Goal: Transaction & Acquisition: Purchase product/service

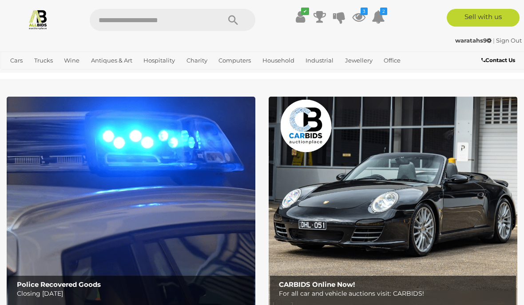
click at [0, 0] on link "Antiques & Vintage" at bounding box center [0, 0] width 0 height 0
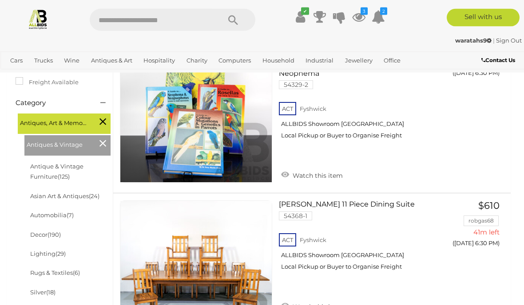
scroll to position [197, 0]
click at [38, 213] on link "Automobilia (7)" at bounding box center [51, 215] width 43 height 7
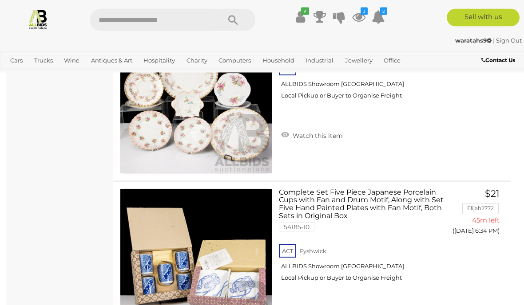
scroll to position [1210, 0]
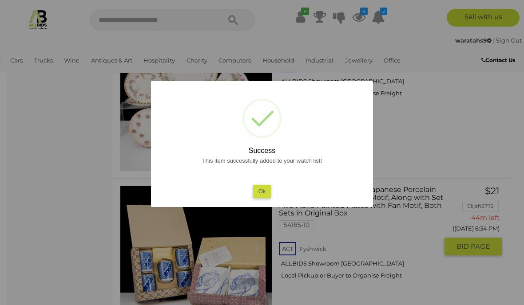
click at [257, 198] on button "Ok" at bounding box center [262, 191] width 18 height 13
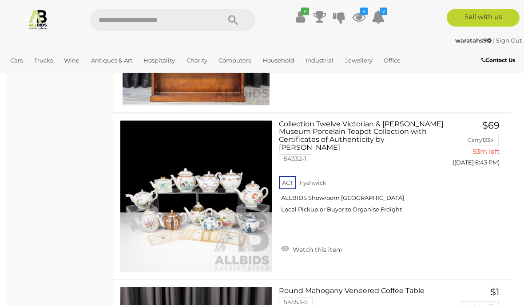
scroll to position [3288, 0]
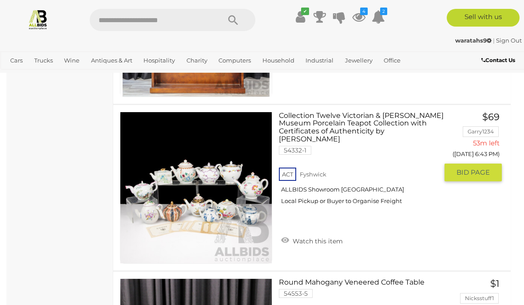
click at [288, 234] on link "Watch this item" at bounding box center [312, 240] width 66 height 13
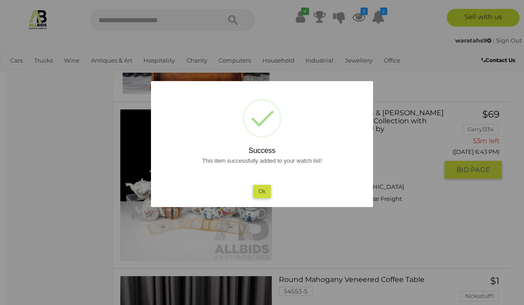
click at [259, 198] on button "Ok" at bounding box center [262, 191] width 18 height 13
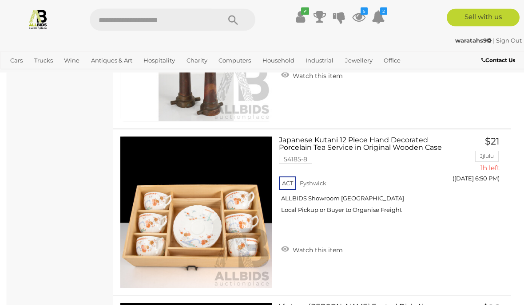
scroll to position [4931, 0]
click at [285, 243] on link "Watch this item" at bounding box center [312, 249] width 66 height 13
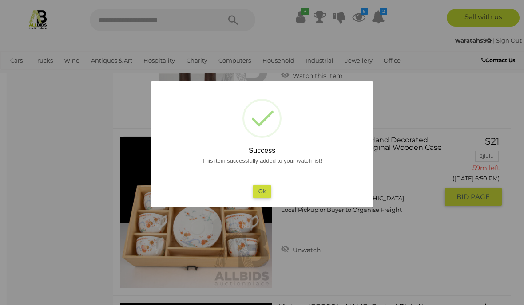
click at [264, 198] on button "Ok" at bounding box center [262, 191] width 18 height 13
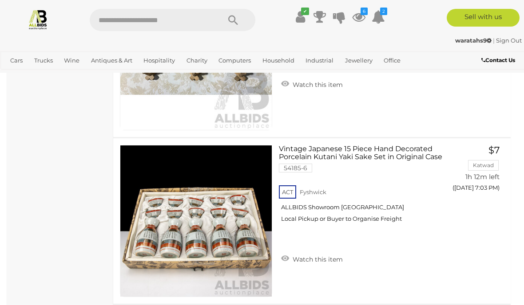
scroll to position [9098, 0]
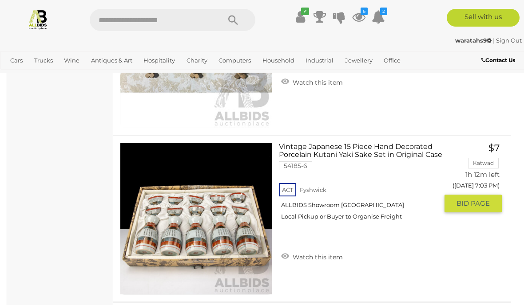
click at [282, 227] on div "ACT Fyshwick ALLBIDS Showroom Fyshwick Local Pickup or Buyer to Organise Freight" at bounding box center [358, 204] width 159 height 46
click at [291, 253] on span "Watch this item" at bounding box center [316, 257] width 52 height 8
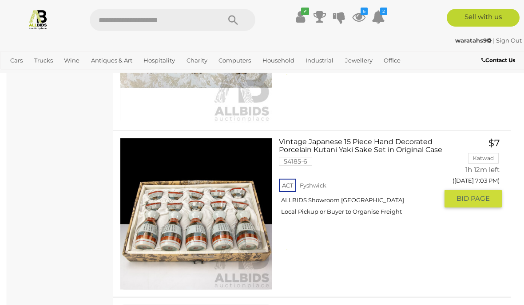
scroll to position [9135, 0]
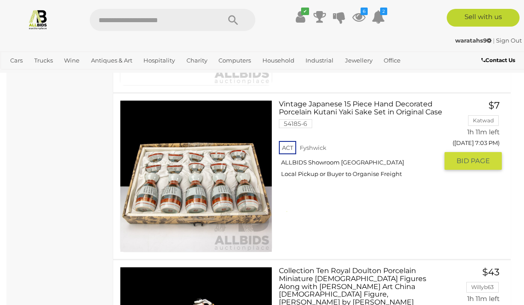
click at [292, 104] on link "Vintage Japanese 15 Piece Hand Decorated Porcelain Kutani Yaki Sake Set in Orig…" at bounding box center [361, 142] width 152 height 84
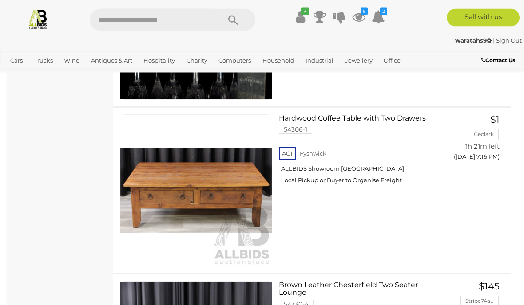
scroll to position [13757, 0]
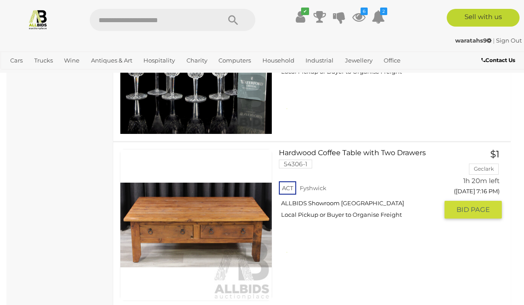
click at [192, 222] on img at bounding box center [195, 225] width 151 height 151
click at [287, 225] on div "ACT Fyshwick ALLBIDS Showroom Fyshwick Local Pickup or Buyer to Organise Freight" at bounding box center [358, 203] width 159 height 46
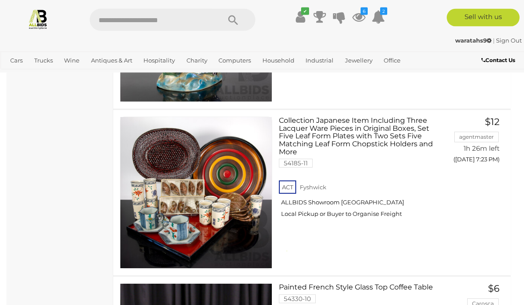
scroll to position [16445, 0]
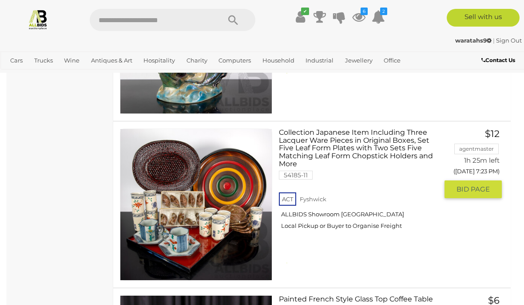
click at [164, 202] on img at bounding box center [195, 204] width 151 height 151
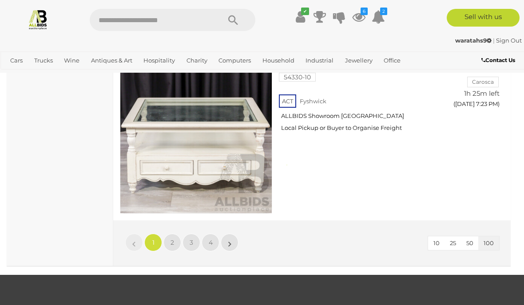
scroll to position [16680, 0]
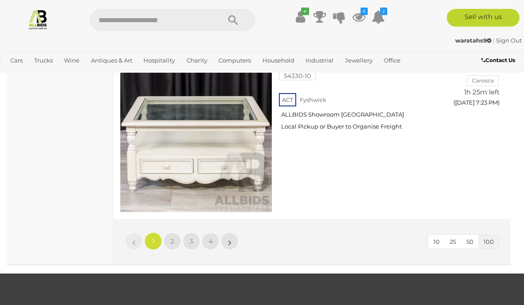
click at [173, 232] on link "2" at bounding box center [172, 241] width 18 height 18
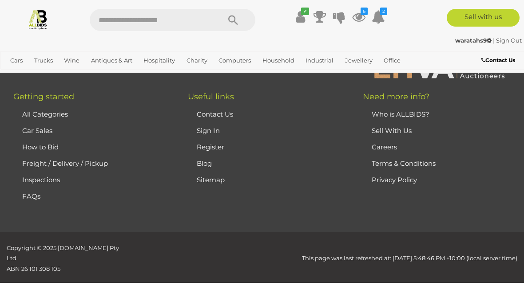
scroll to position [130, 0]
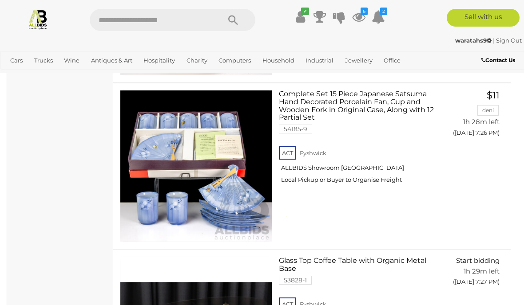
scroll to position [637, 0]
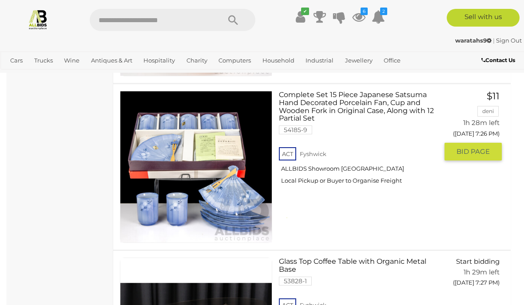
click at [182, 178] on img at bounding box center [195, 166] width 151 height 151
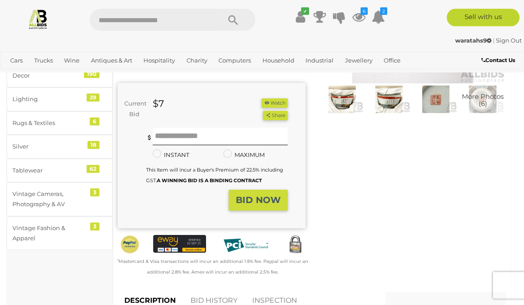
scroll to position [149, 0]
click at [272, 98] on button "Watch" at bounding box center [274, 102] width 26 height 9
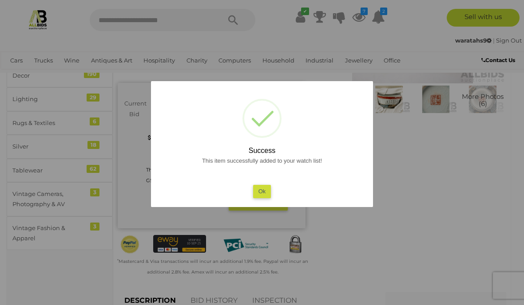
click at [258, 198] on button "Ok" at bounding box center [262, 191] width 18 height 13
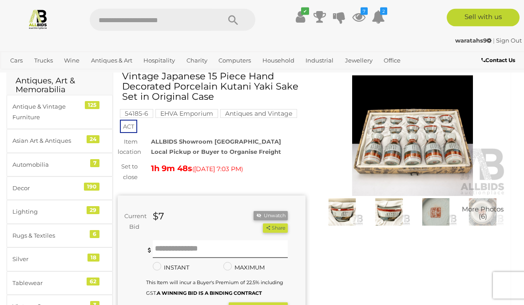
scroll to position [0, 0]
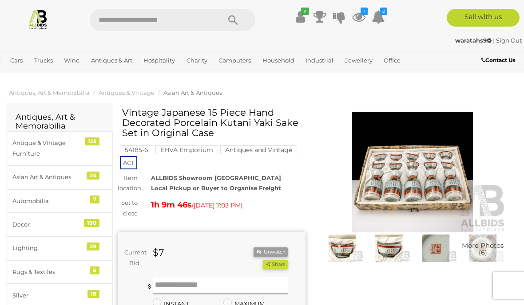
click at [404, 176] on img at bounding box center [413, 172] width 188 height 121
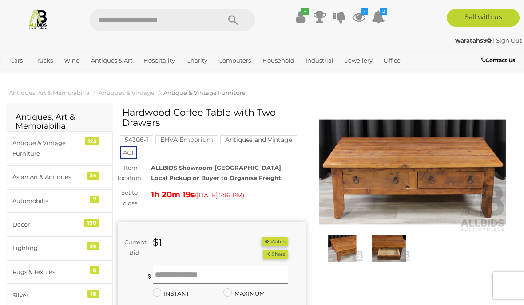
click at [388, 163] on img at bounding box center [413, 172] width 188 height 121
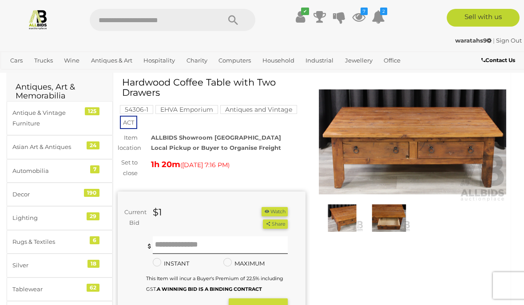
scroll to position [39, 0]
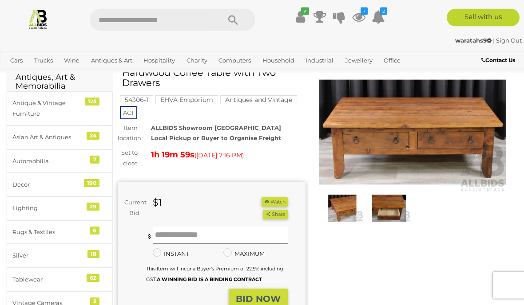
click at [263, 198] on button "Watch" at bounding box center [274, 202] width 26 height 9
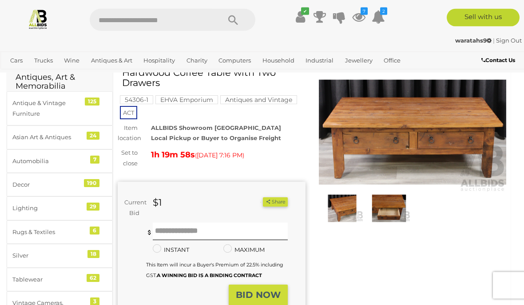
scroll to position [40, 0]
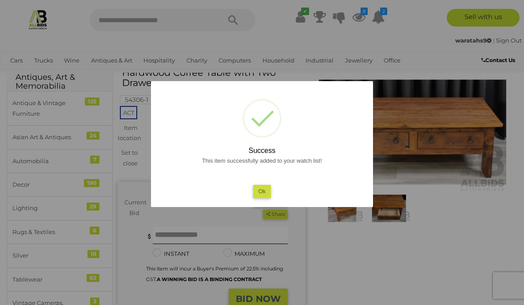
click at [259, 198] on button "Ok" at bounding box center [262, 191] width 18 height 13
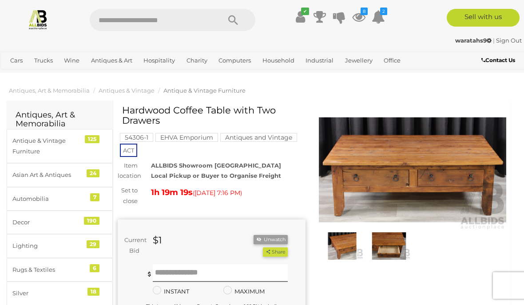
scroll to position [0, 0]
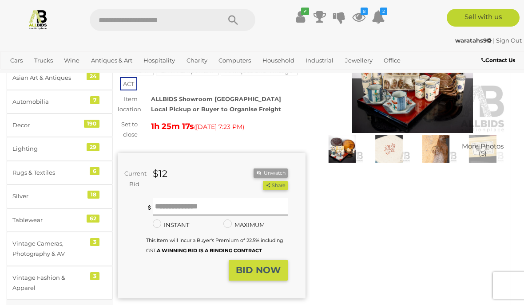
scroll to position [101, 0]
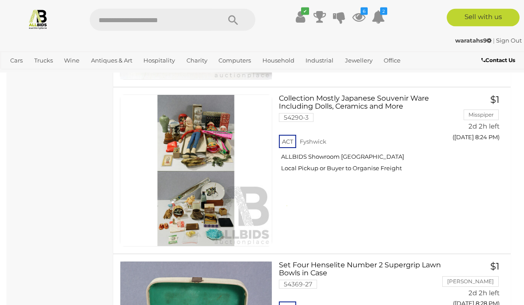
scroll to position [9799, 0]
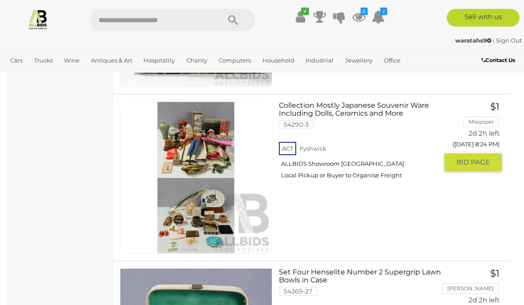
click at [185, 153] on link at bounding box center [196, 178] width 152 height 152
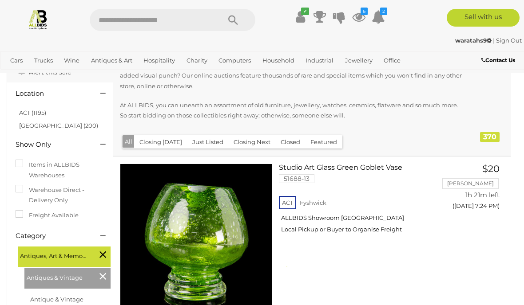
scroll to position [0, 0]
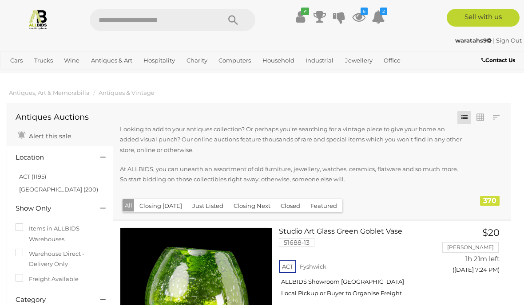
click at [0, 0] on link "View All Cars Auctions" at bounding box center [0, 0] width 0 height 0
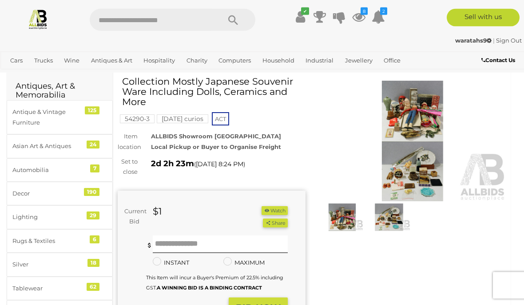
scroll to position [31, 0]
click at [272, 203] on div "Current Bid $1 (Min $2) $1 Share" at bounding box center [212, 264] width 188 height 146
click at [269, 207] on button "Watch" at bounding box center [274, 210] width 26 height 9
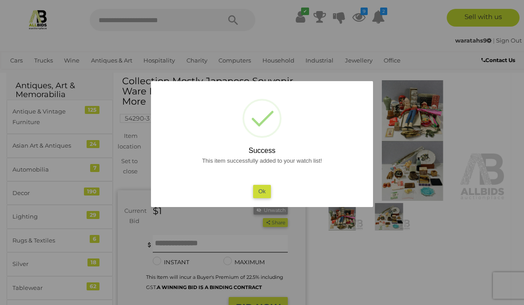
click at [265, 198] on button "Ok" at bounding box center [262, 191] width 18 height 13
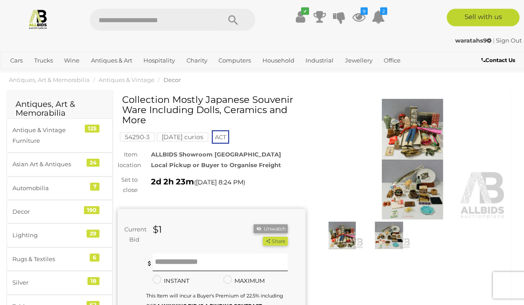
click at [409, 132] on img at bounding box center [413, 159] width 188 height 121
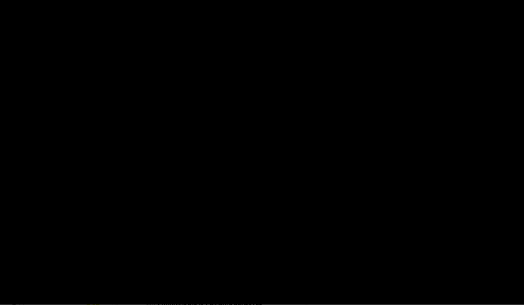
scroll to position [13, 0]
click at [409, 132] on div at bounding box center [262, 128] width 524 height 215
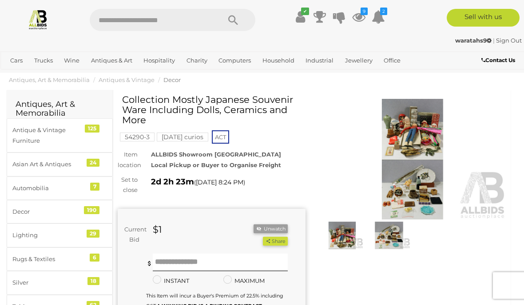
click at [406, 140] on img at bounding box center [413, 159] width 188 height 121
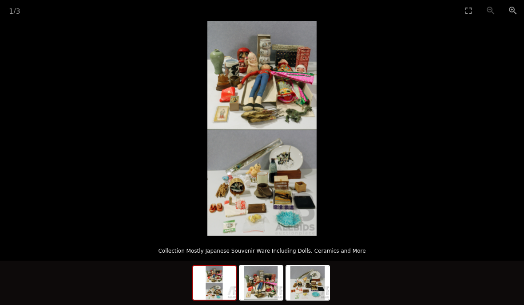
click at [247, 95] on img at bounding box center [261, 128] width 109 height 215
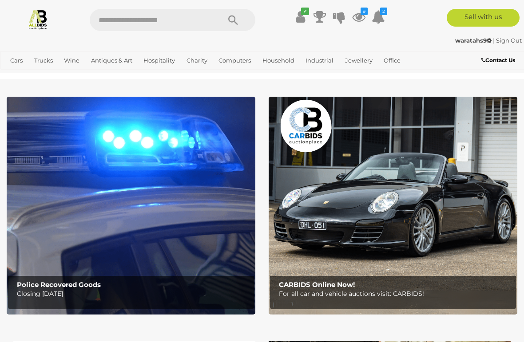
click at [0, 0] on link "Antiques & Vintage" at bounding box center [0, 0] width 0 height 0
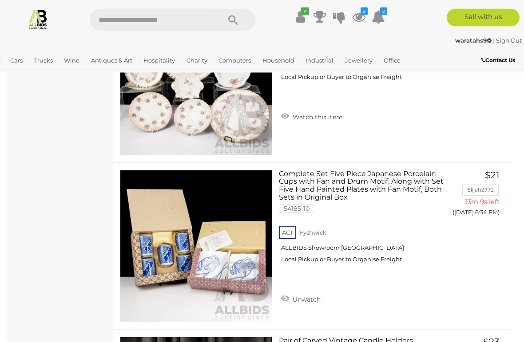
scroll to position [1217, 0]
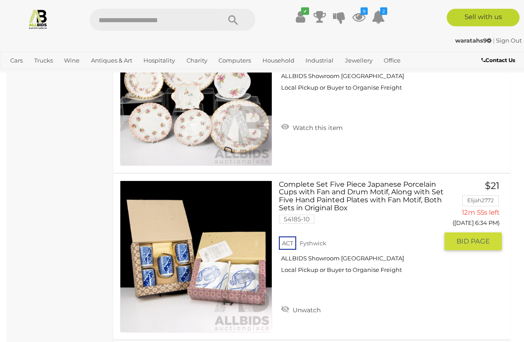
click at [187, 253] on img at bounding box center [195, 256] width 151 height 151
click at [182, 256] on img at bounding box center [195, 256] width 151 height 151
click at [183, 249] on link at bounding box center [196, 257] width 152 height 152
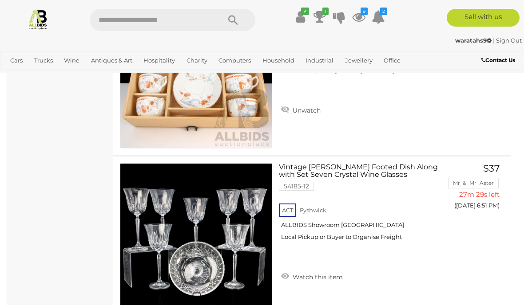
scroll to position [5071, 0]
click at [361, 12] on icon "9" at bounding box center [363, 12] width 7 height 8
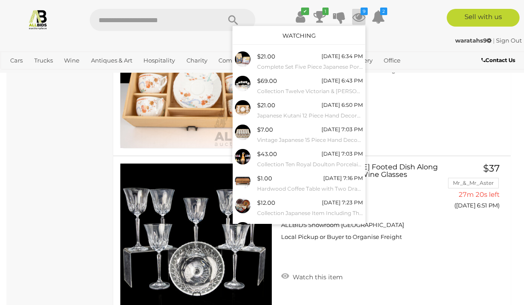
click at [321, 85] on div "$69.00 Today 6:43 PM Collection Twelve Victorian & Albert Museum Porcelain Teap…" at bounding box center [310, 86] width 106 height 20
click at [337, 132] on div "[DATE] 7:03 PM" at bounding box center [341, 130] width 41 height 10
click at [315, 155] on div "$43.00 Today 7:03 PM Collection Ten Royal Doulton Porcelain Miniature Lady Figu…" at bounding box center [310, 159] width 106 height 20
click at [301, 181] on div "$1.00 Today 7:16 PM Hardwood Coffee Table with Two Drawers" at bounding box center [310, 183] width 106 height 20
click at [319, 209] on small "Collection Japanese Item Including Three Lacquer Ware Pieces in Original Boxes,…" at bounding box center [310, 214] width 106 height 10
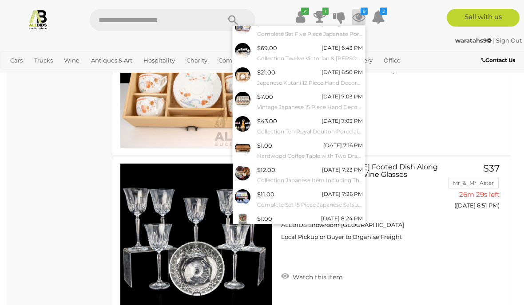
scroll to position [32, 0]
click at [310, 181] on small "Collection Japanese Item Including Three Lacquer Ware Pieces in Original Boxes,…" at bounding box center [310, 182] width 106 height 10
click at [328, 201] on small "Complete Set 15 Piece Japanese Satsuma Hand Decorated Porcelain Fan, Cup and Wo…" at bounding box center [310, 206] width 106 height 10
click at [323, 228] on small "Collection Mostly Japanese Souvenir Ware Including Dolls, Ceramics and More" at bounding box center [310, 230] width 106 height 10
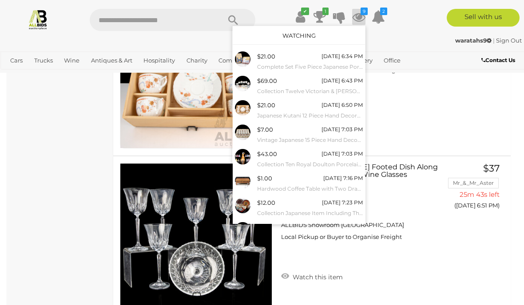
scroll to position [0, 0]
click at [47, 152] on div at bounding box center [262, 152] width 524 height 305
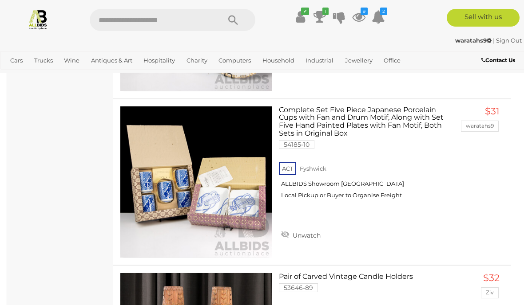
scroll to position [1292, 0]
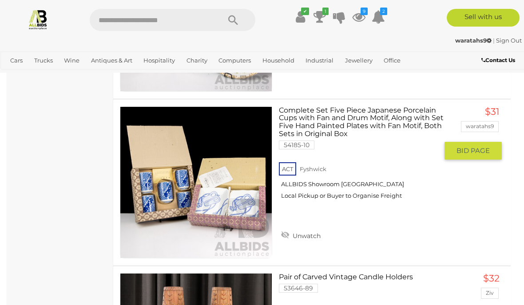
click at [296, 228] on link "Unwatch" at bounding box center [301, 234] width 44 height 13
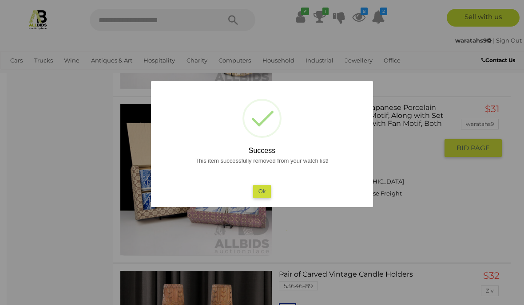
click at [264, 194] on button "Ok" at bounding box center [262, 191] width 18 height 13
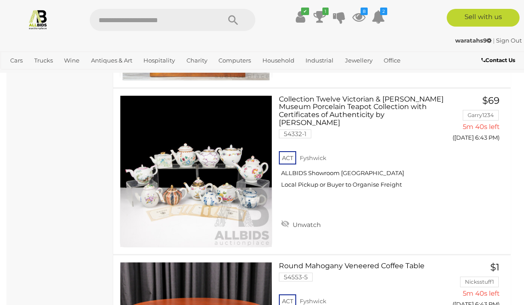
scroll to position [3300, 0]
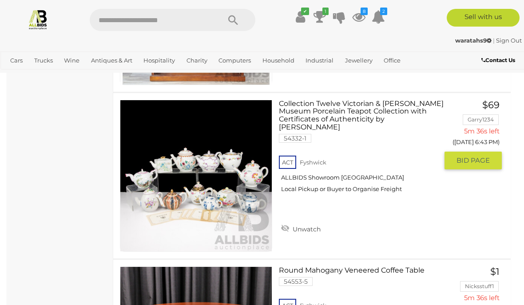
click at [292, 222] on link "Unwatch" at bounding box center [301, 228] width 44 height 13
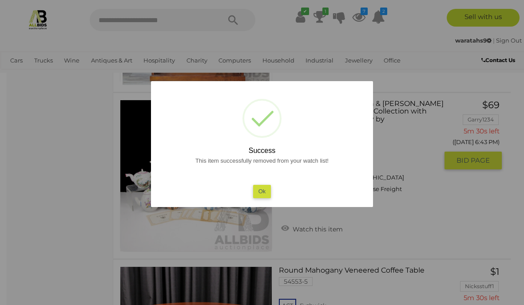
click at [265, 198] on button "Ok" at bounding box center [262, 191] width 18 height 13
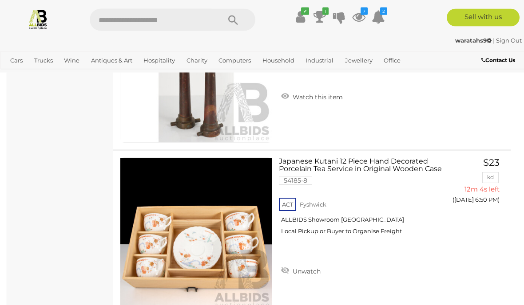
scroll to position [4923, 0]
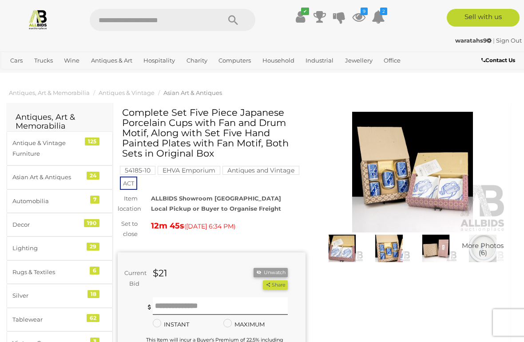
click at [425, 172] on img at bounding box center [413, 172] width 188 height 121
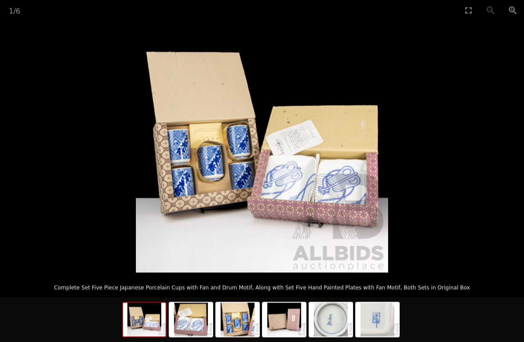
scroll to position [96, 0]
click at [406, 273] on picture at bounding box center [262, 147] width 524 height 252
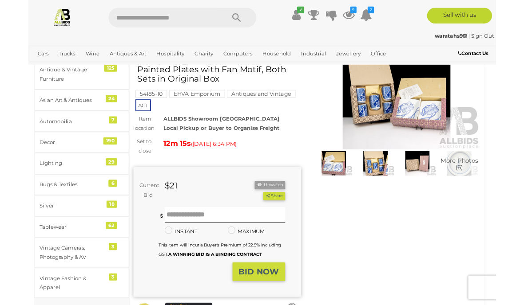
scroll to position [65, 0]
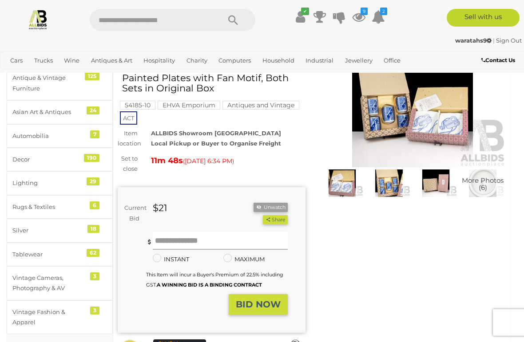
click at [231, 238] on input "text" at bounding box center [220, 241] width 135 height 18
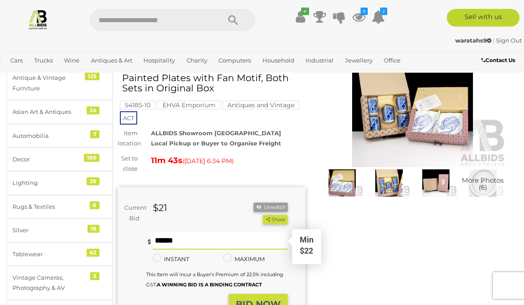
type input "**"
click at [358, 276] on div "Winning Outbid Warranty Charity" at bounding box center [312, 217] width 402 height 351
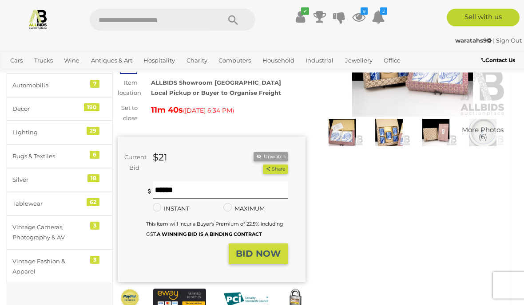
scroll to position [114, 0]
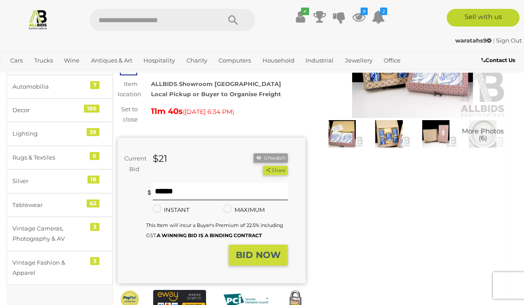
click at [264, 256] on strong "BID NOW" at bounding box center [258, 255] width 45 height 11
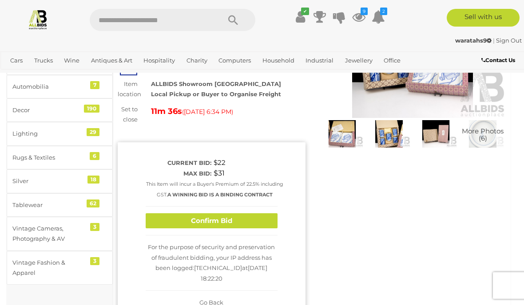
click at [240, 229] on button "Confirm Bid" at bounding box center [212, 221] width 132 height 16
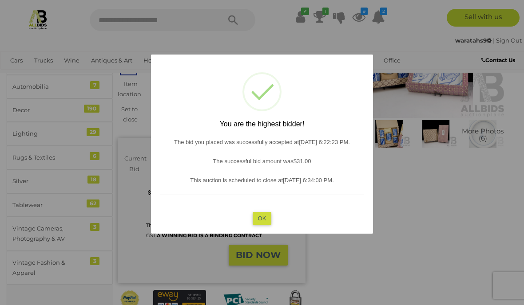
click at [264, 225] on button "OK" at bounding box center [261, 218] width 19 height 13
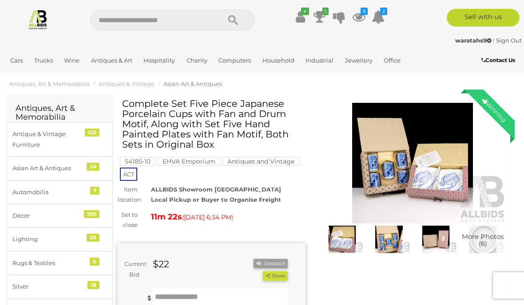
scroll to position [0, 0]
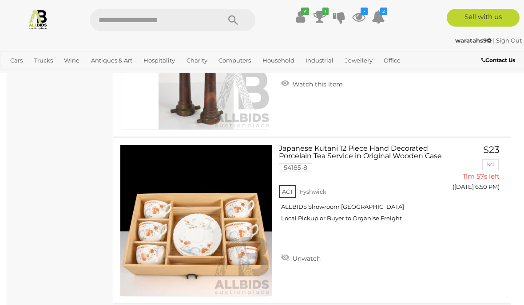
scroll to position [4923, 0]
click at [240, 222] on img at bounding box center [195, 220] width 151 height 151
click at [237, 185] on img at bounding box center [195, 220] width 151 height 151
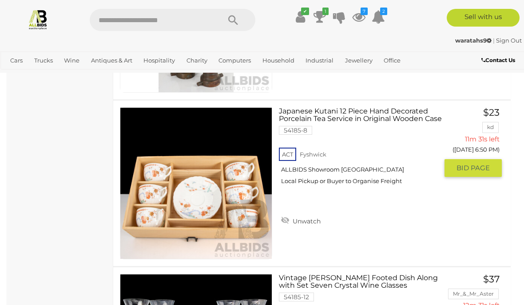
click at [480, 164] on span "BID PAGE" at bounding box center [472, 168] width 33 height 9
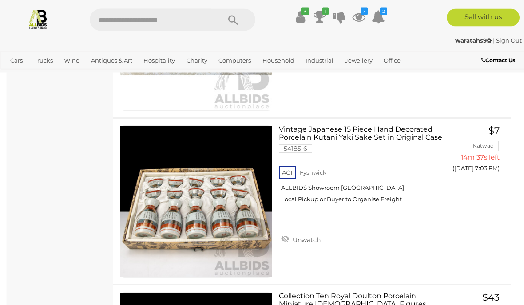
scroll to position [9114, 0]
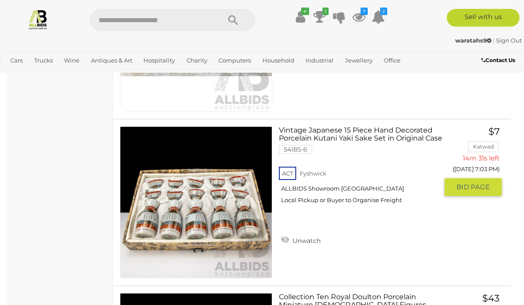
click at [231, 207] on img at bounding box center [195, 202] width 151 height 151
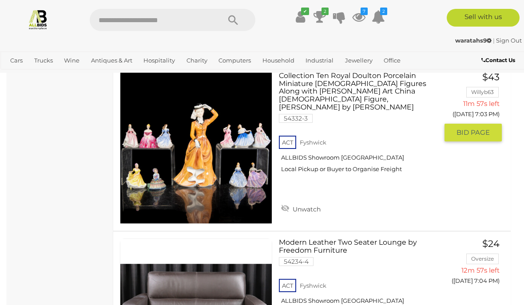
scroll to position [9334, 0]
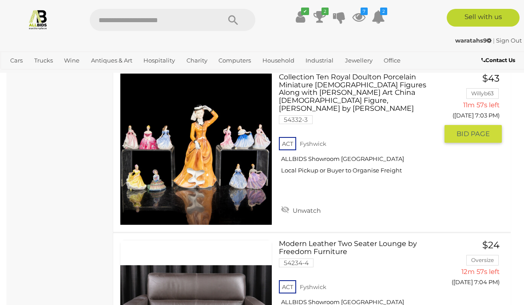
click at [478, 130] on span "BID PAGE" at bounding box center [472, 134] width 33 height 9
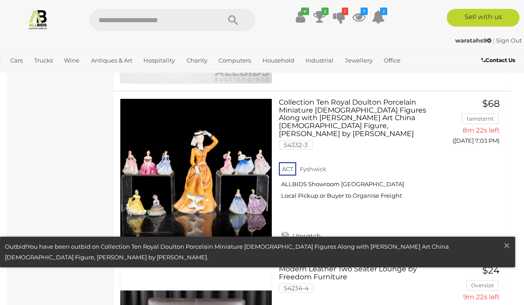
scroll to position [9306, 0]
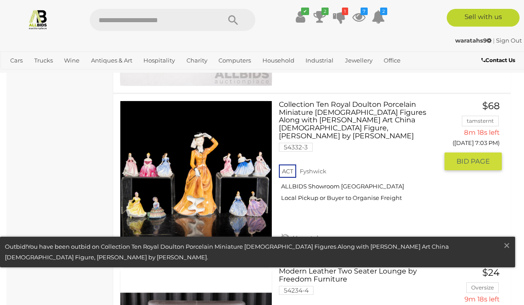
click at [301, 231] on link "Unwatch" at bounding box center [301, 237] width 44 height 13
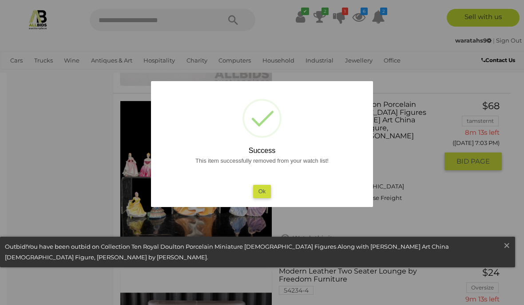
click at [260, 198] on button "Ok" at bounding box center [262, 191] width 18 height 13
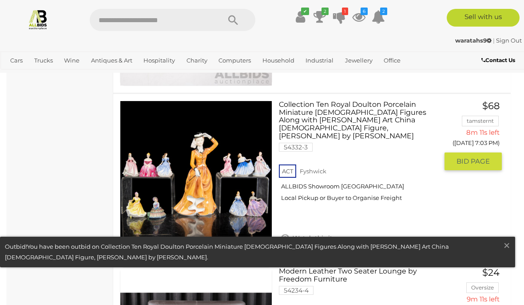
click at [501, 267] on link at bounding box center [257, 252] width 514 height 30
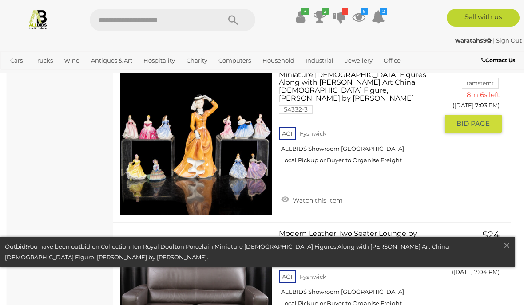
click at [507, 250] on span "×" at bounding box center [506, 245] width 8 height 17
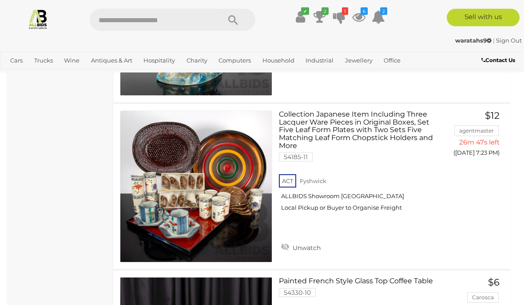
scroll to position [16452, 0]
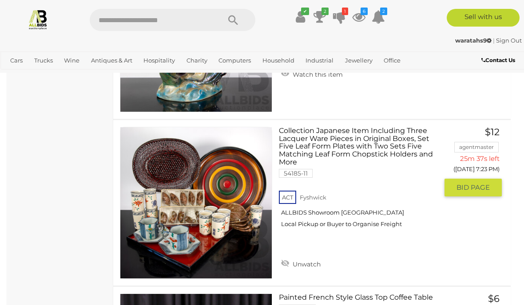
click at [232, 202] on img at bounding box center [195, 202] width 151 height 151
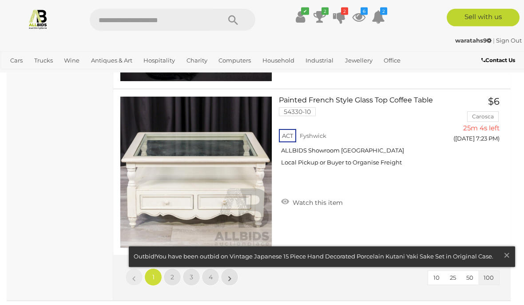
scroll to position [16659, 0]
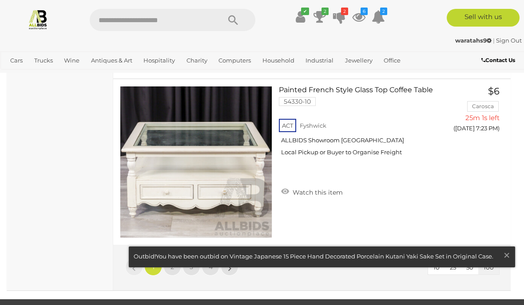
click at [177, 258] on link "2" at bounding box center [172, 267] width 18 height 18
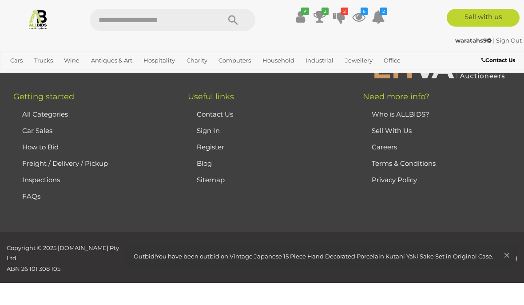
scroll to position [130, 0]
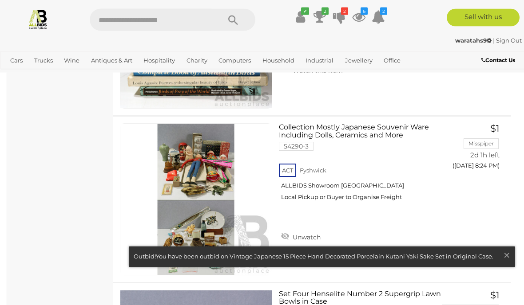
scroll to position [3272, 0]
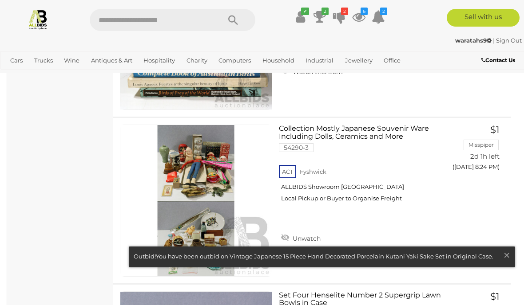
click at [508, 252] on span "×" at bounding box center [506, 255] width 8 height 17
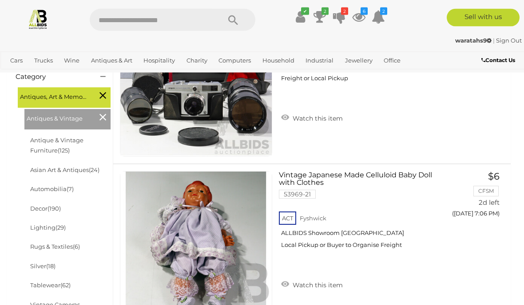
scroll to position [223, 0]
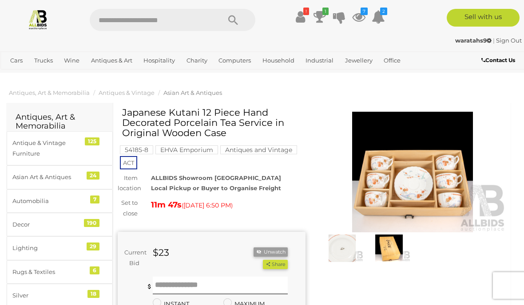
click at [421, 187] on img at bounding box center [413, 172] width 188 height 121
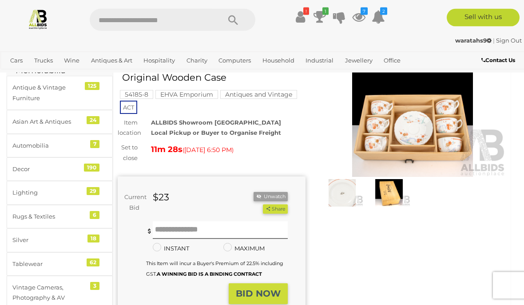
scroll to position [56, 0]
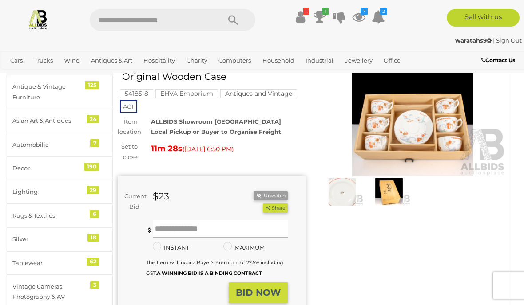
click at [206, 224] on input "text" at bounding box center [220, 230] width 135 height 18
type input "**"
click at [271, 287] on strong "BID NOW" at bounding box center [258, 292] width 45 height 11
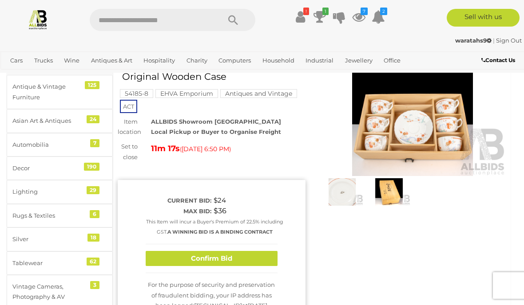
click at [231, 264] on button "Confirm Bid" at bounding box center [212, 259] width 132 height 16
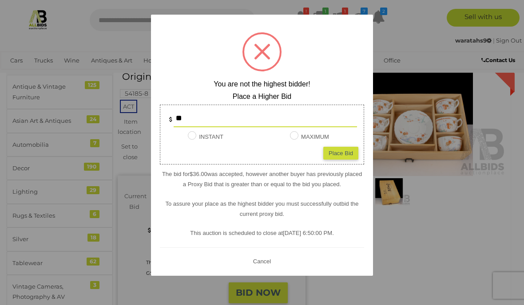
click at [457, 246] on div at bounding box center [262, 152] width 524 height 305
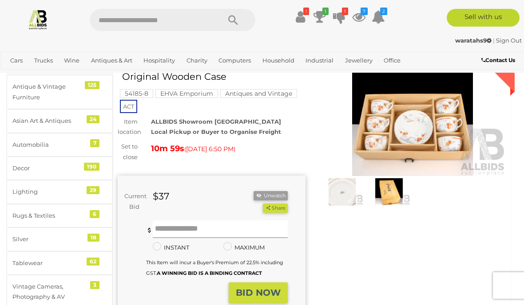
click at [208, 227] on input "text" at bounding box center [220, 230] width 135 height 18
type input "**"
click at [274, 206] on button "Share" at bounding box center [275, 208] width 24 height 9
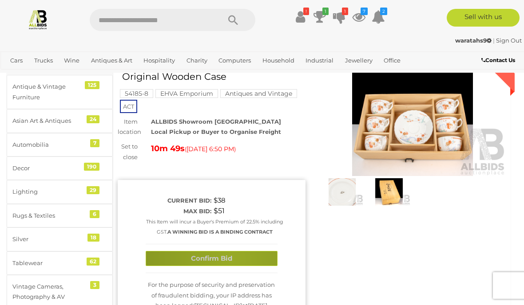
click at [230, 267] on button "Confirm Bid" at bounding box center [212, 259] width 132 height 16
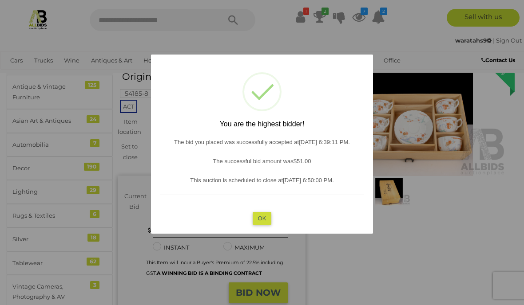
click at [268, 225] on button "OK" at bounding box center [261, 218] width 19 height 13
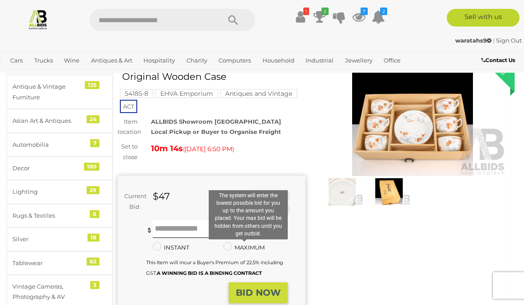
click at [256, 243] on label "MAXIMUM" at bounding box center [243, 248] width 41 height 10
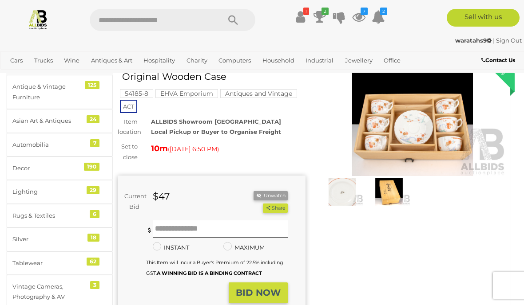
click at [469, 238] on div "Winning Outbid Warranty Charity" at bounding box center [312, 216] width 402 height 330
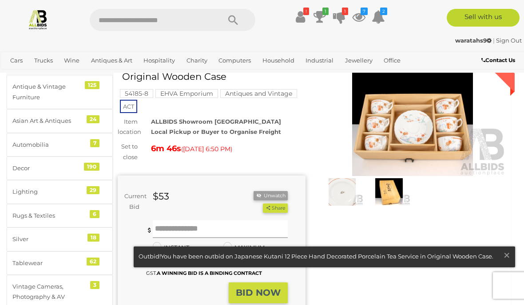
click at [210, 227] on input "text" at bounding box center [220, 230] width 135 height 18
type input "**"
click at [274, 206] on button "Share" at bounding box center [275, 208] width 24 height 9
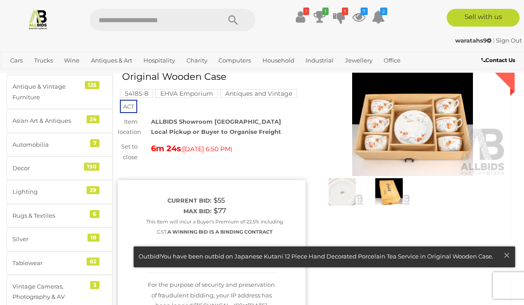
click at [221, 267] on button "Confirm Bid" at bounding box center [212, 259] width 132 height 16
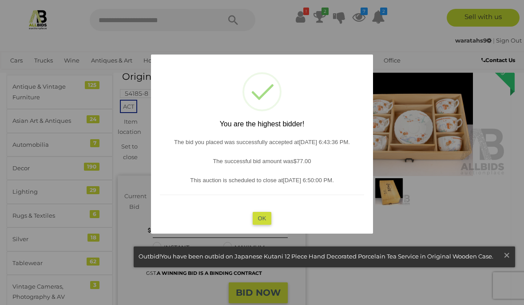
click at [268, 225] on button "OK" at bounding box center [261, 218] width 19 height 13
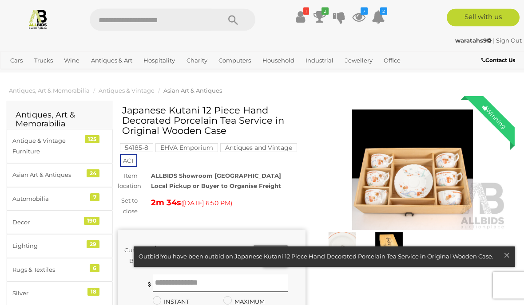
scroll to position [0, 0]
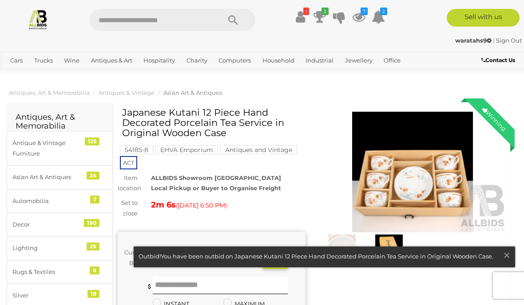
click at [508, 257] on span "×" at bounding box center [506, 255] width 8 height 17
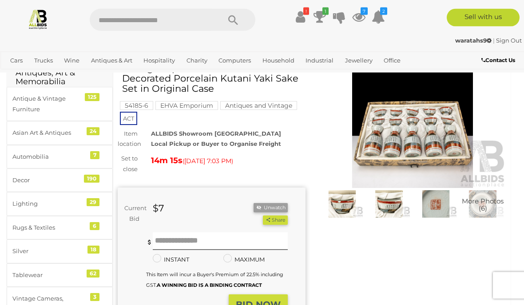
scroll to position [44, 0]
click at [222, 240] on input "text" at bounding box center [220, 241] width 135 height 18
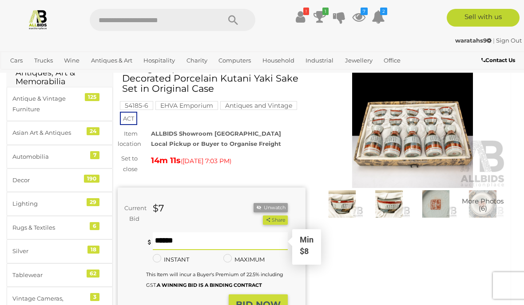
type input "**"
click at [274, 218] on button "Share" at bounding box center [275, 220] width 24 height 9
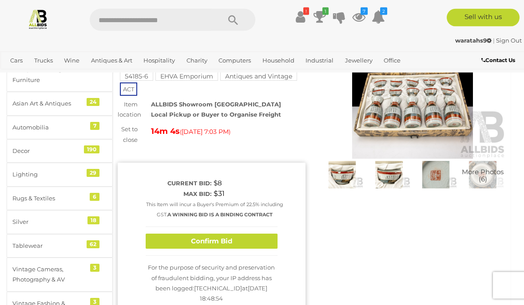
scroll to position [74, 0]
click at [232, 247] on button "Confirm Bid" at bounding box center [212, 242] width 132 height 16
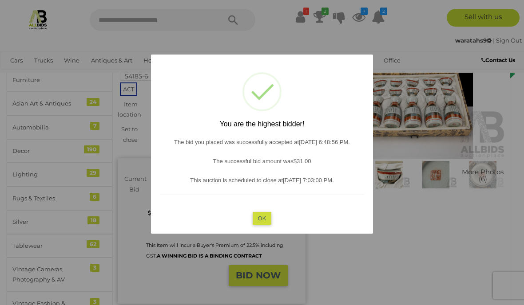
click at [268, 225] on button "OK" at bounding box center [261, 218] width 19 height 13
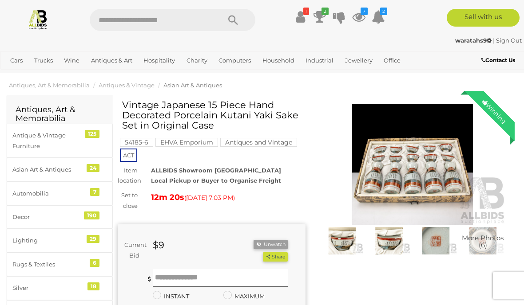
scroll to position [0, 0]
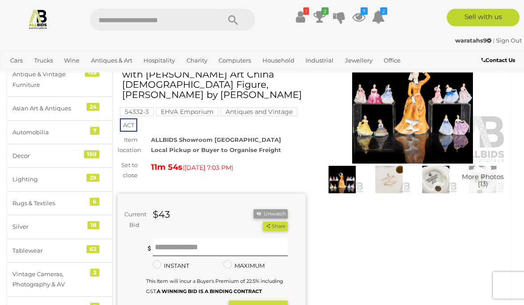
scroll to position [69, 0]
click at [204, 239] on input "text" at bounding box center [220, 248] width 135 height 18
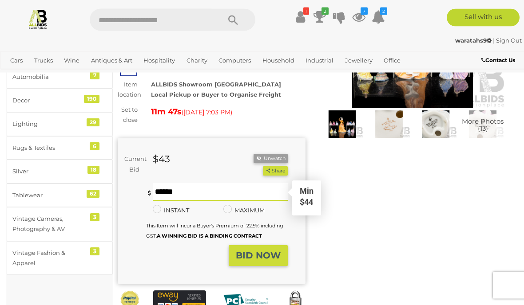
scroll to position [124, 0]
type input "**"
click at [268, 245] on button "BID NOW" at bounding box center [257, 255] width 59 height 21
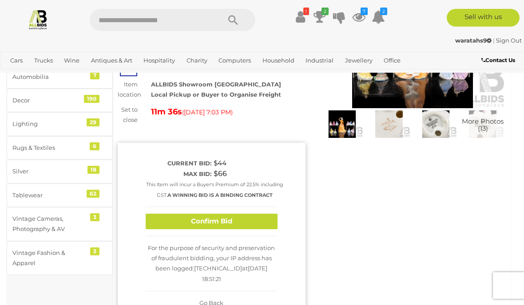
click at [237, 214] on button "Confirm Bid" at bounding box center [212, 222] width 132 height 16
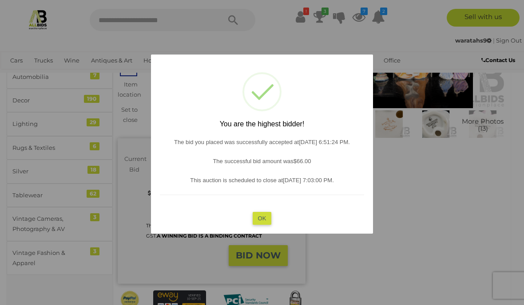
click at [266, 217] on button "OK" at bounding box center [261, 218] width 19 height 13
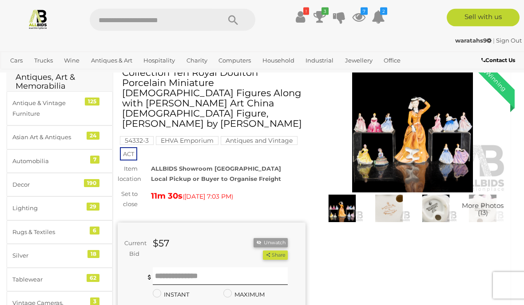
scroll to position [0, 0]
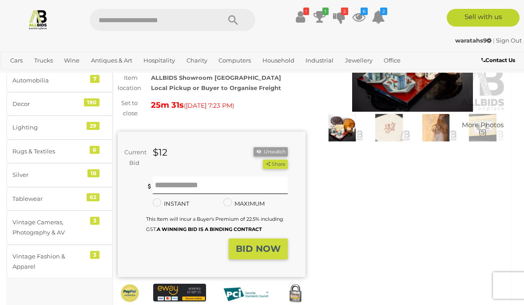
scroll to position [131, 0]
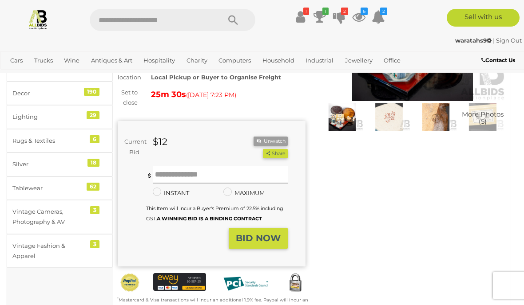
click at [214, 171] on input "text" at bounding box center [220, 175] width 135 height 18
type input "*"
type input "**"
click at [265, 237] on strong "BID NOW" at bounding box center [258, 238] width 45 height 11
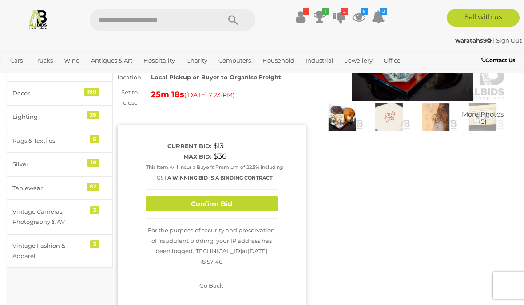
click at [250, 211] on button "Confirm Bid" at bounding box center [212, 205] width 132 height 16
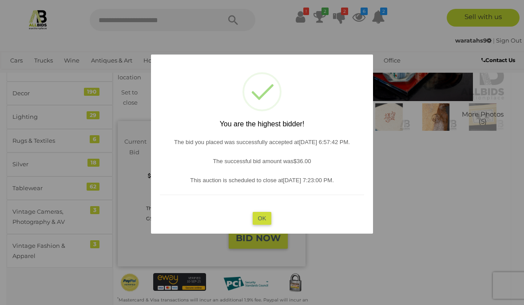
click at [264, 225] on button "OK" at bounding box center [261, 218] width 19 height 13
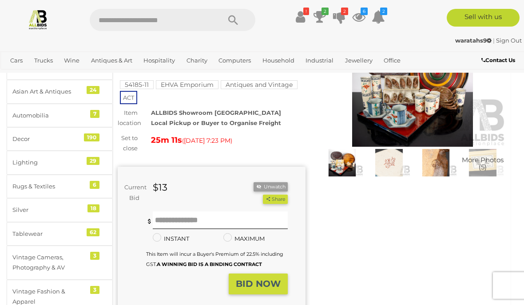
scroll to position [84, 0]
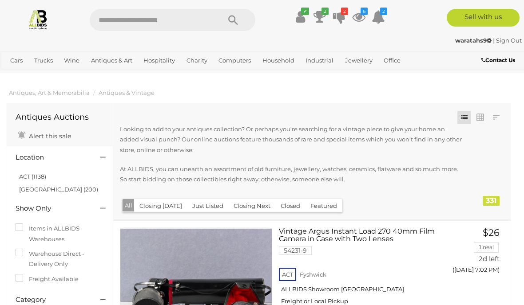
scroll to position [223, 0]
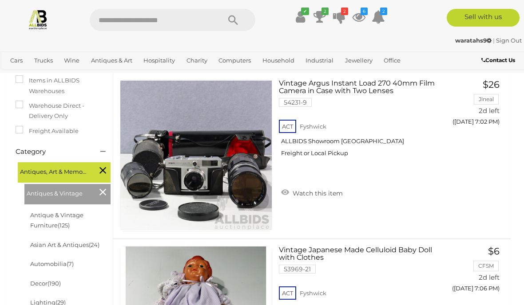
scroll to position [148, 0]
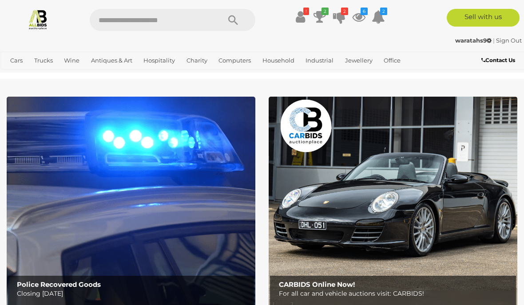
click at [0, 0] on link "Antiques & Vintage" at bounding box center [0, 0] width 0 height 0
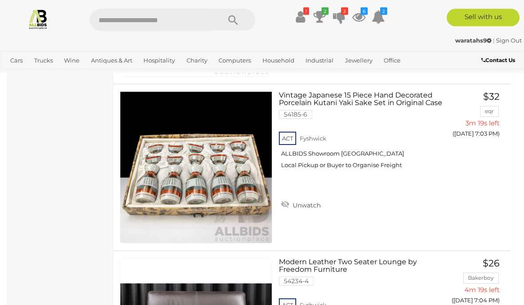
scroll to position [1305, 0]
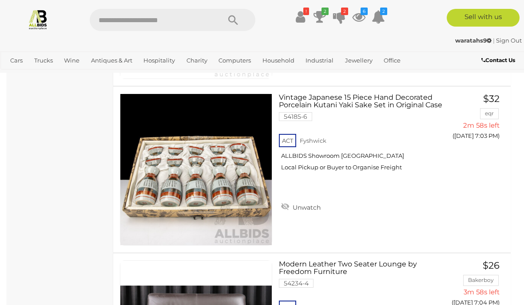
click at [297, 13] on icon at bounding box center [299, 17] width 9 height 16
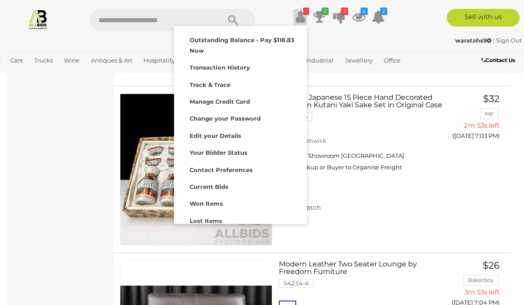
click at [43, 184] on div at bounding box center [262, 152] width 524 height 305
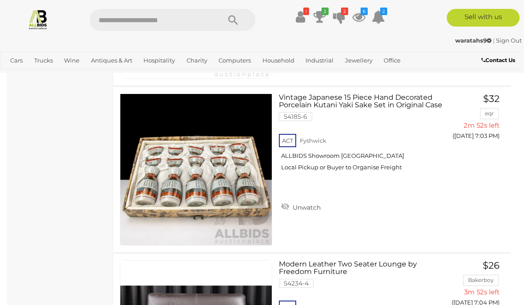
click at [317, 12] on icon at bounding box center [319, 17] width 12 height 16
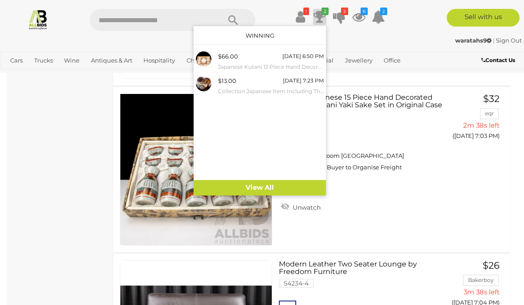
click at [94, 154] on div at bounding box center [262, 152] width 524 height 305
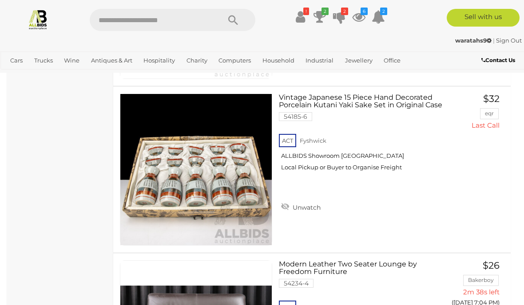
click at [389, 99] on link "Vintage Japanese 15 Piece Hand Decorated Porcelain Kutani Yaki Sake Set in Orig…" at bounding box center [361, 136] width 152 height 84
click at [309, 201] on link "Unwatch" at bounding box center [301, 206] width 44 height 13
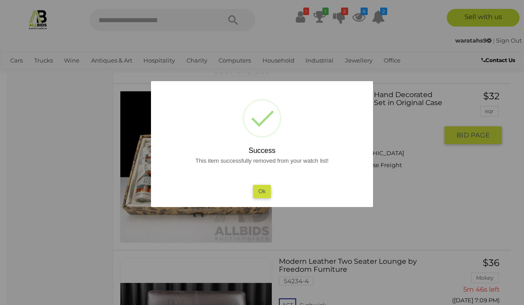
click at [268, 189] on button "Ok" at bounding box center [262, 191] width 18 height 13
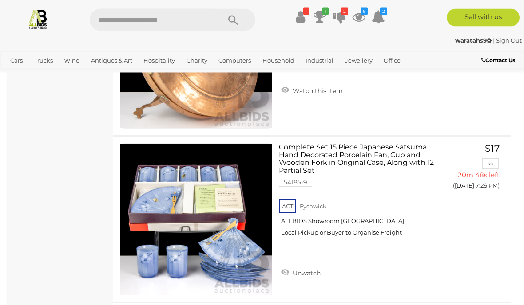
scroll to position [9597, 0]
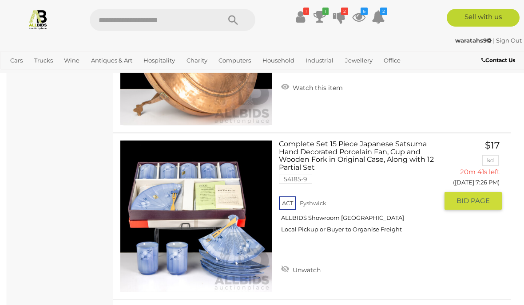
click at [232, 192] on link at bounding box center [196, 216] width 152 height 152
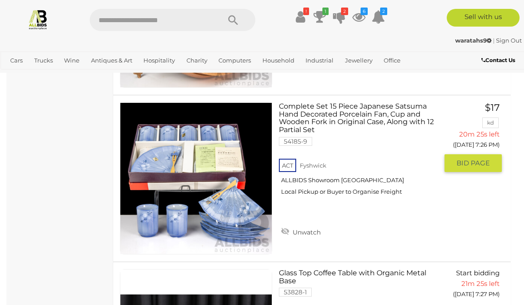
click at [386, 113] on link "Complete Set 15 Piece Japanese Satsuma Hand Decorated Porcelain Fan, Cup and Wo…" at bounding box center [361, 152] width 152 height 100
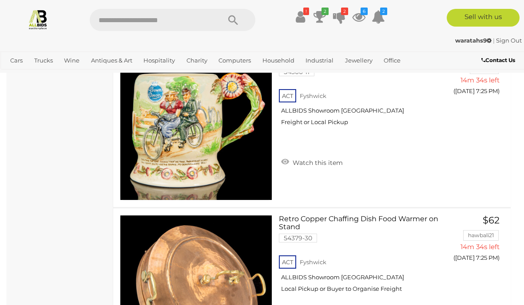
scroll to position [9355, 0]
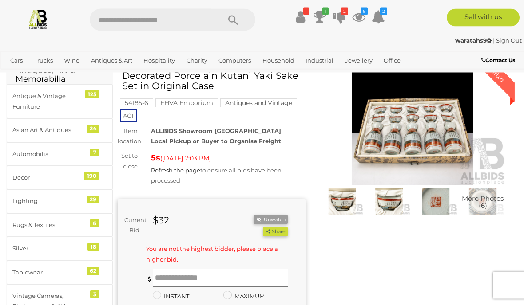
scroll to position [47, 0]
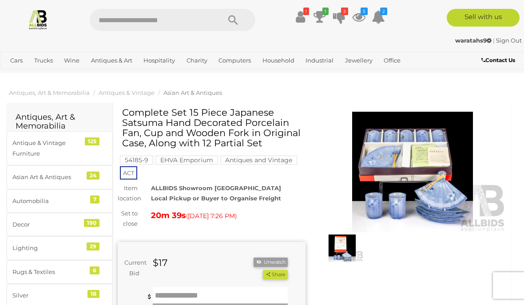
click at [421, 159] on img at bounding box center [413, 172] width 188 height 121
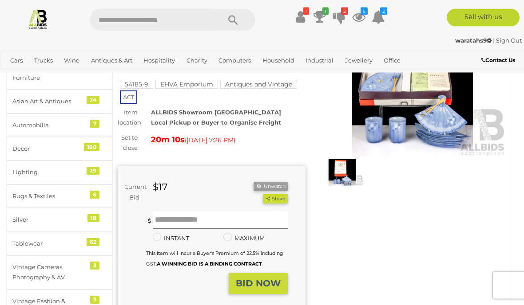
scroll to position [76, 0]
click at [241, 212] on input "text" at bounding box center [220, 220] width 135 height 18
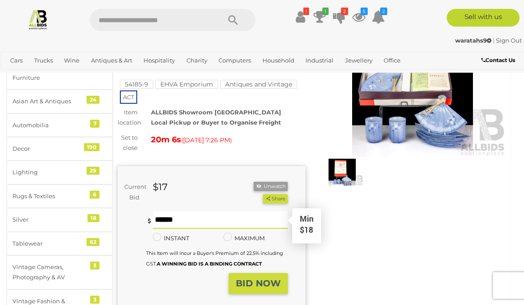
type input "**"
click at [268, 282] on strong "BID NOW" at bounding box center [258, 283] width 45 height 11
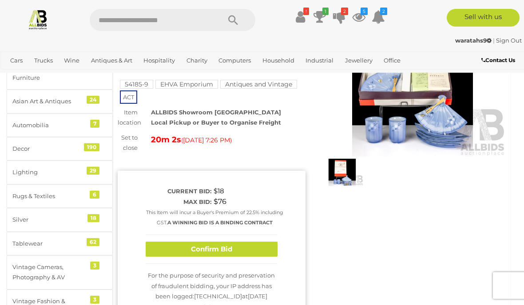
click at [237, 257] on button "Confirm Bid" at bounding box center [212, 250] width 132 height 16
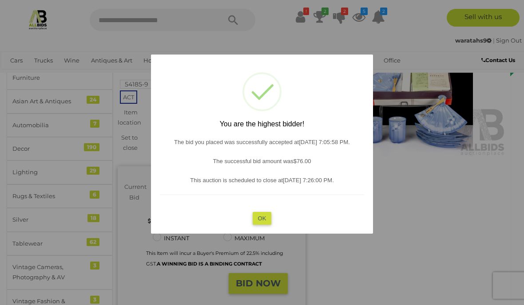
click at [264, 225] on button "OK" at bounding box center [261, 218] width 19 height 13
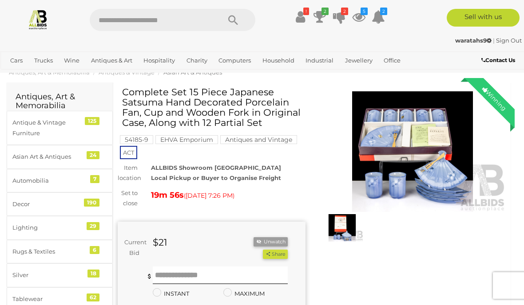
scroll to position [0, 0]
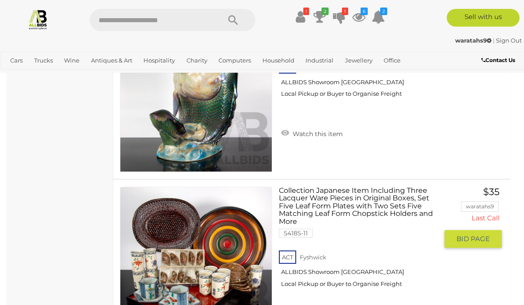
scroll to position [8723, 0]
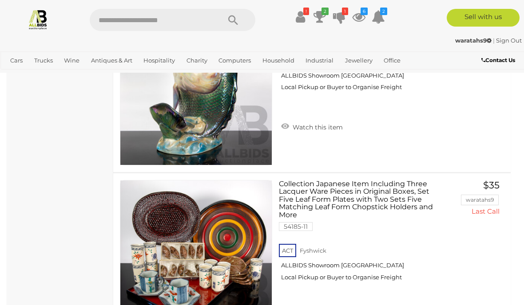
click at [322, 10] on icon "2" at bounding box center [324, 12] width 7 height 8
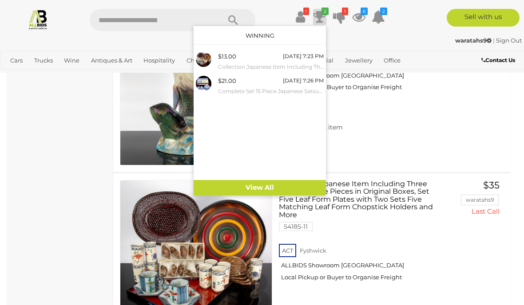
click at [291, 185] on link "View All" at bounding box center [259, 188] width 132 height 16
click at [98, 219] on div at bounding box center [262, 152] width 524 height 305
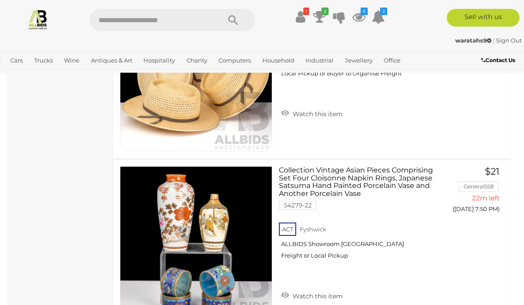
scroll to position [13067, 0]
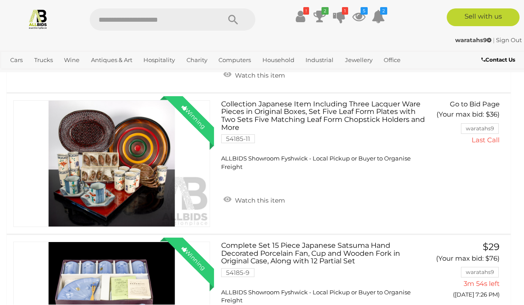
scroll to position [221, 0]
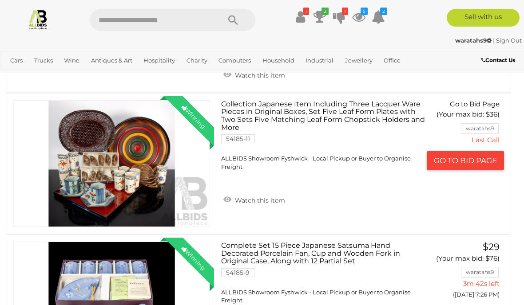
click at [465, 170] on button "GO TO BID PAGE" at bounding box center [464, 160] width 77 height 19
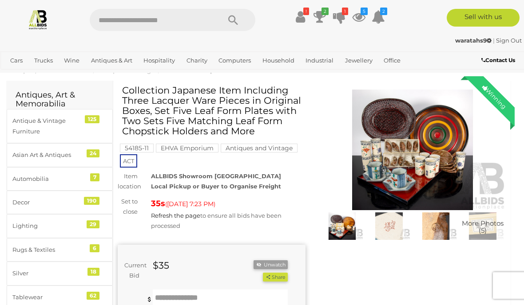
scroll to position [24, 0]
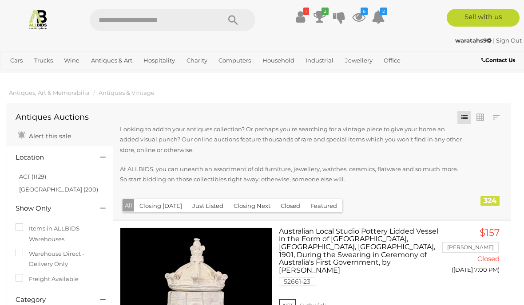
scroll to position [13067, 0]
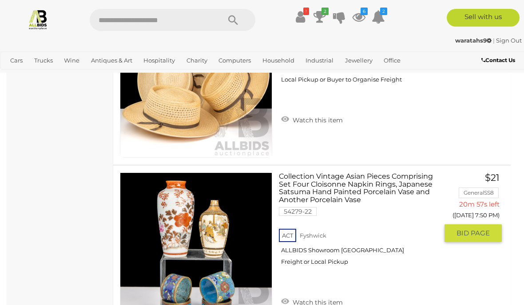
click at [242, 244] on img at bounding box center [195, 248] width 151 height 151
click at [242, 206] on img at bounding box center [195, 248] width 151 height 151
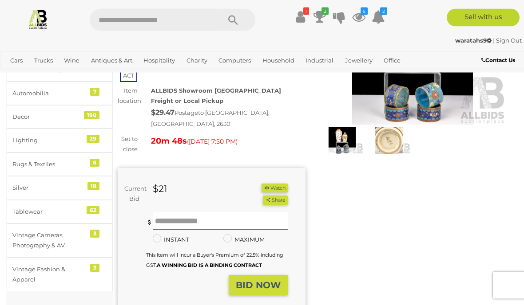
scroll to position [108, 0]
click at [225, 213] on input "text" at bounding box center [220, 222] width 135 height 18
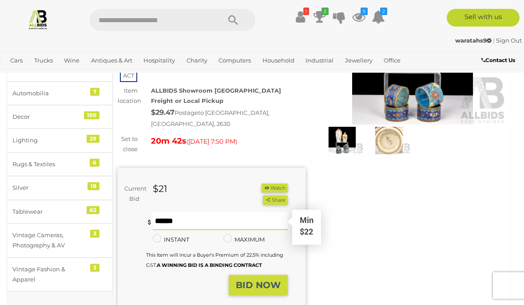
type input "*"
type input "**"
click at [264, 280] on strong "BID NOW" at bounding box center [258, 285] width 45 height 11
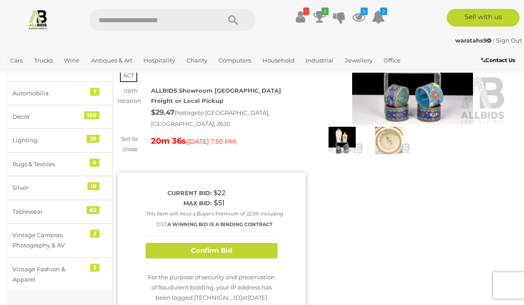
click at [240, 245] on button "Confirm Bid" at bounding box center [212, 251] width 132 height 16
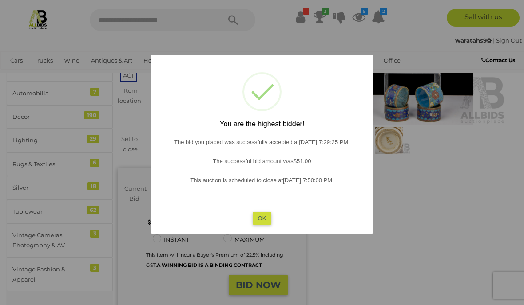
click at [265, 225] on button "OK" at bounding box center [261, 218] width 19 height 13
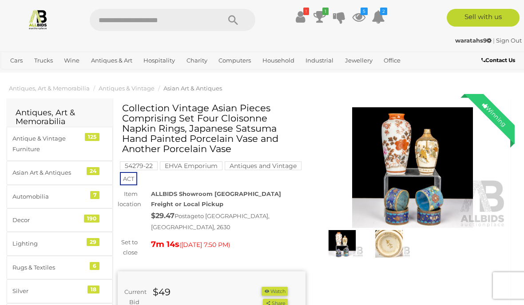
scroll to position [0, 0]
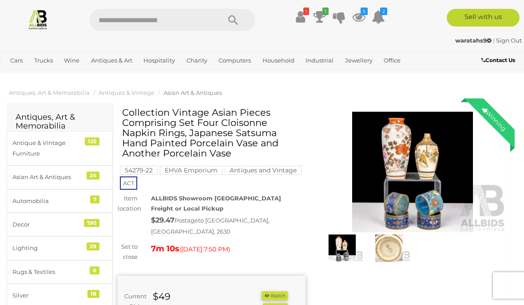
click at [322, 9] on icon "1" at bounding box center [325, 12] width 6 height 8
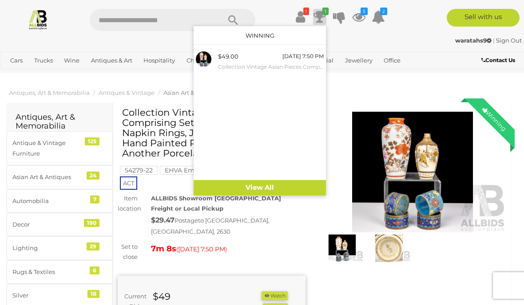
click at [294, 59] on div "[DATE] 7:50 PM" at bounding box center [302, 56] width 41 height 10
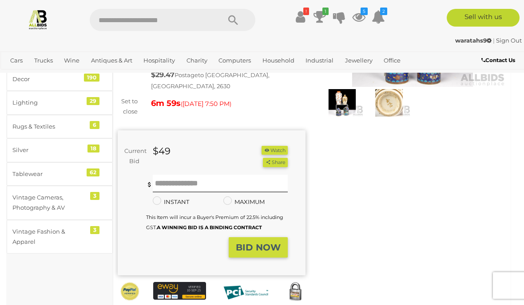
scroll to position [108, 0]
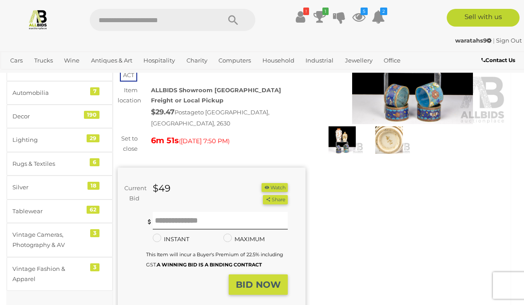
click at [302, 14] on icon at bounding box center [299, 17] width 9 height 16
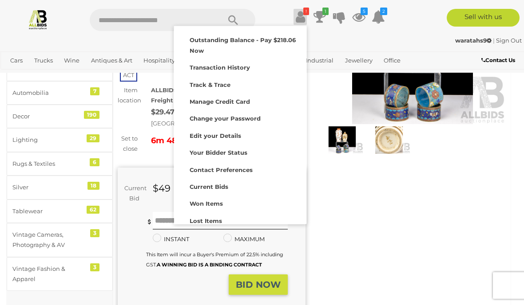
click at [372, 204] on div at bounding box center [262, 152] width 524 height 305
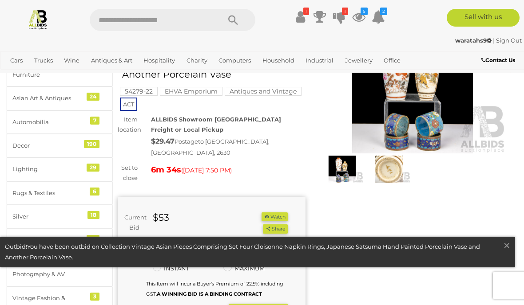
scroll to position [84, 0]
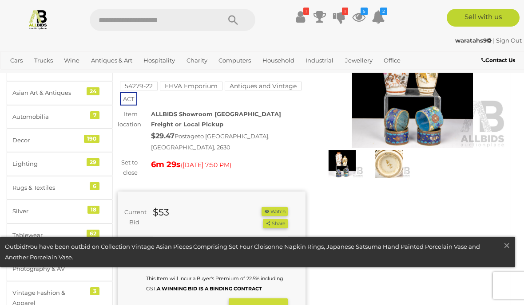
click at [399, 162] on img at bounding box center [388, 164] width 43 height 28
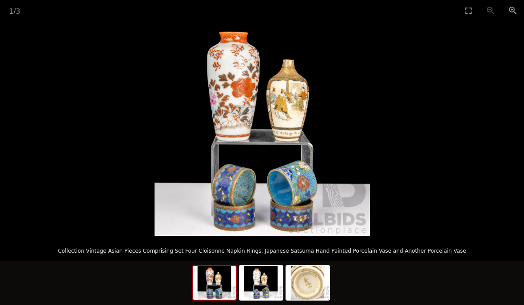
click at [40, 154] on picture at bounding box center [262, 128] width 524 height 215
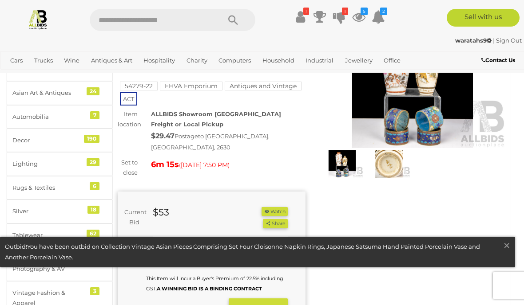
click at [224, 236] on input "text" at bounding box center [220, 245] width 135 height 18
type input "**"
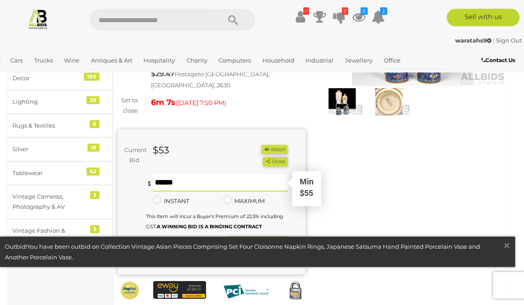
scroll to position [145, 0]
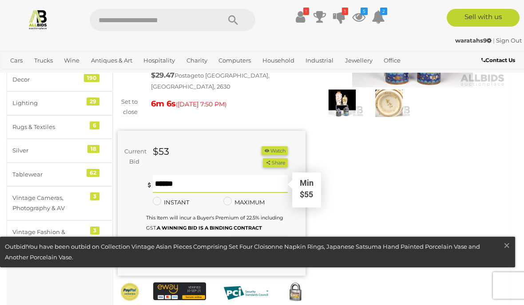
click at [267, 243] on strong "BID NOW" at bounding box center [258, 248] width 45 height 11
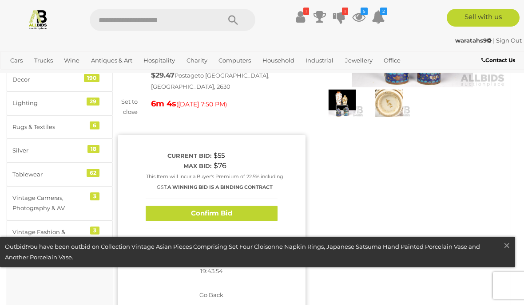
click at [237, 208] on button "Confirm Bid" at bounding box center [212, 214] width 132 height 16
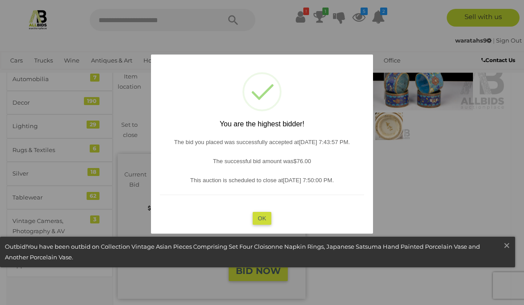
scroll to position [122, 0]
click at [263, 219] on button "OK" at bounding box center [261, 218] width 19 height 13
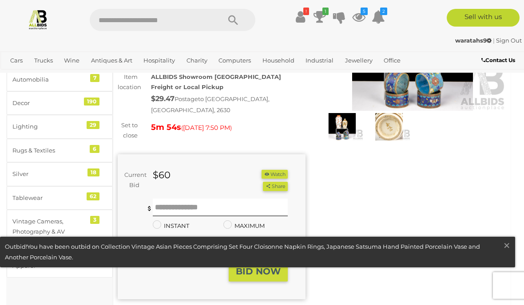
click at [506, 248] on span "×" at bounding box center [506, 245] width 8 height 17
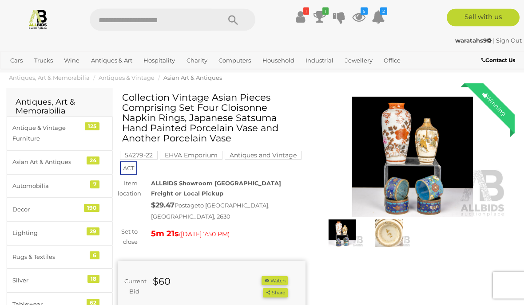
scroll to position [0, 0]
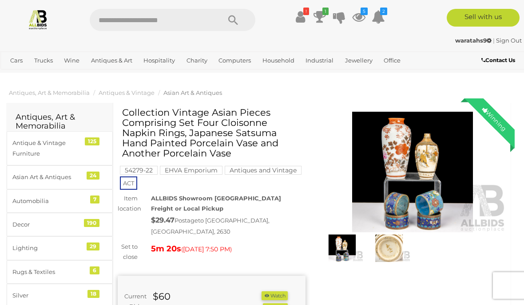
click at [326, 9] on icon "1" at bounding box center [325, 12] width 6 height 8
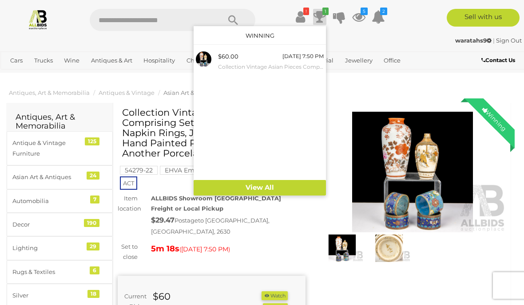
click at [299, 58] on div "[DATE] 7:50 PM" at bounding box center [302, 56] width 41 height 10
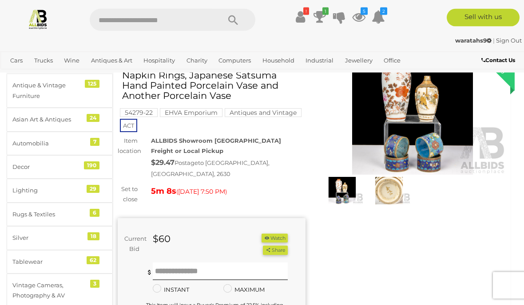
scroll to position [52, 0]
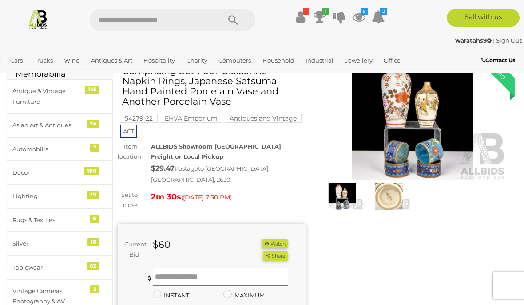
click at [445, 261] on div "Winning Outbid Warranty Charity" at bounding box center [312, 242] width 402 height 374
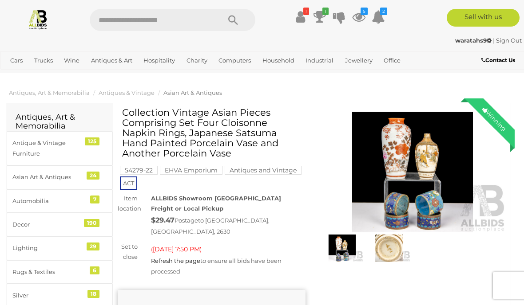
scroll to position [52, 0]
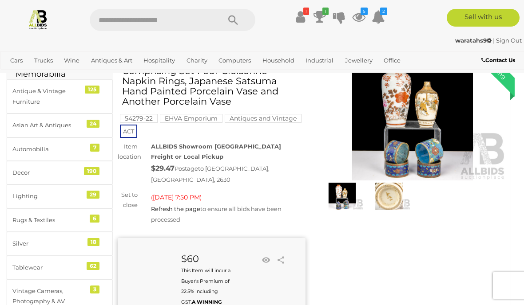
click at [41, 17] on img at bounding box center [38, 19] width 21 height 21
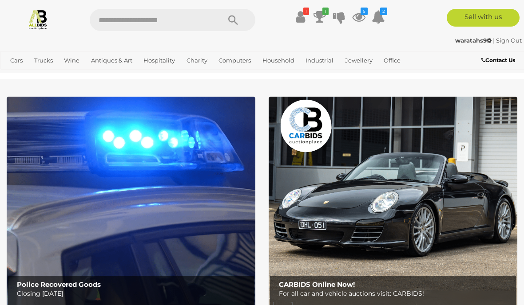
click at [0, 0] on link "View All Cars Auctions" at bounding box center [0, 0] width 0 height 0
